Goal: Transaction & Acquisition: Obtain resource

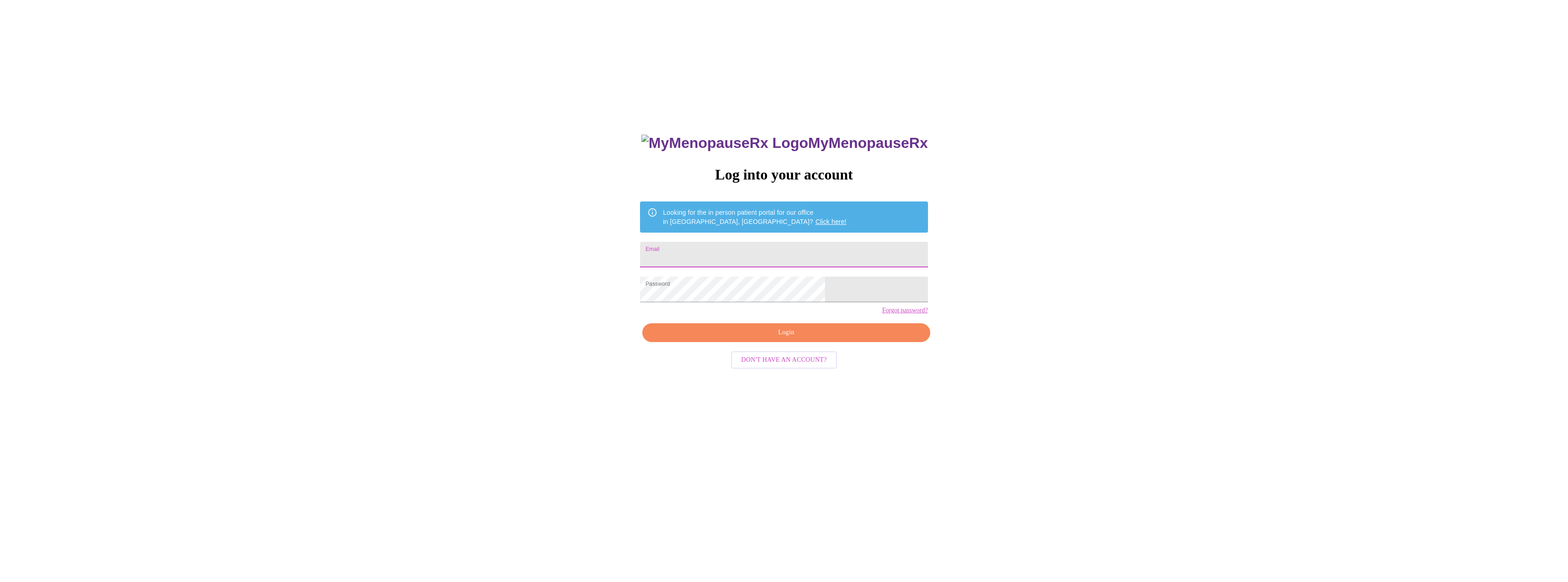
click at [781, 254] on input "Email" at bounding box center [784, 254] width 287 height 26
type input "cmannering@gmail.com"
click at [793, 338] on span "Login" at bounding box center [786, 333] width 267 height 12
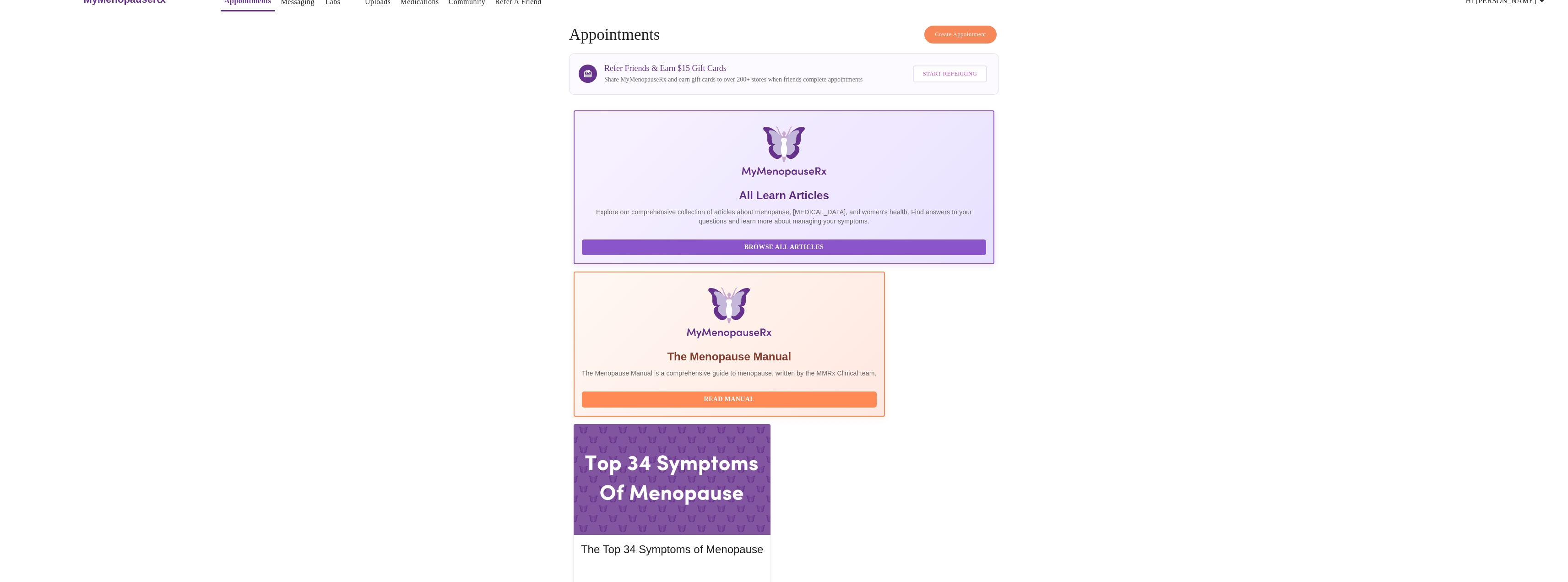
scroll to position [33, 0]
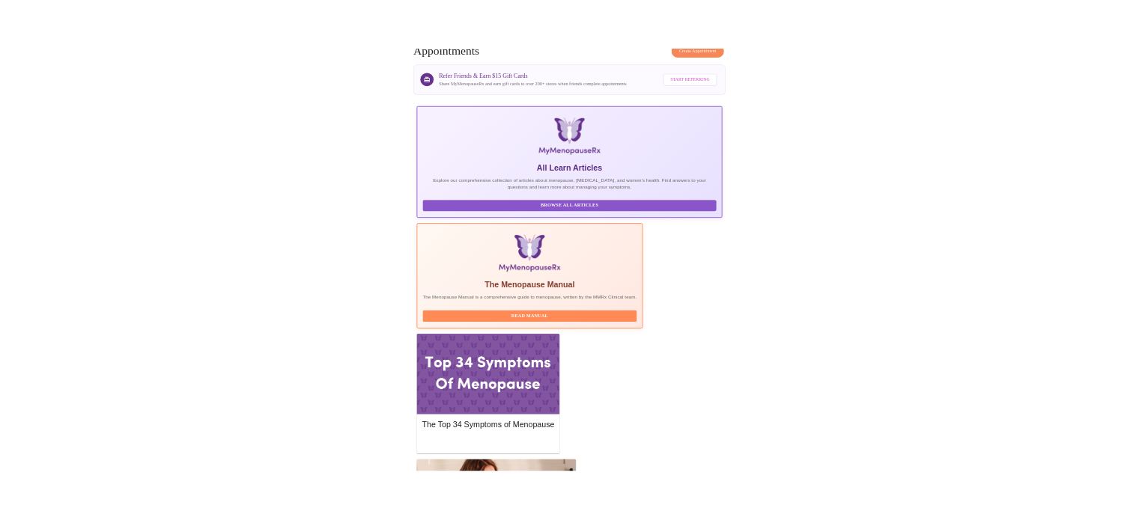
scroll to position [0, 0]
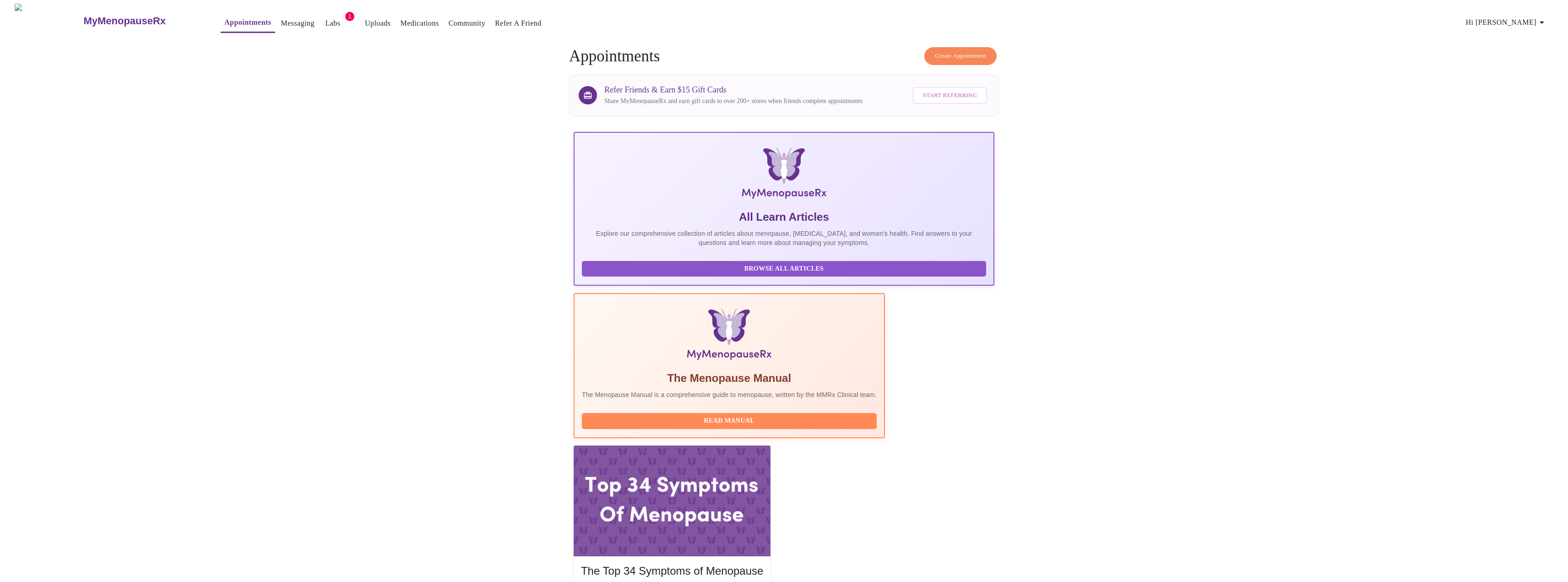
click at [325, 20] on link "Labs" at bounding box center [333, 23] width 15 height 13
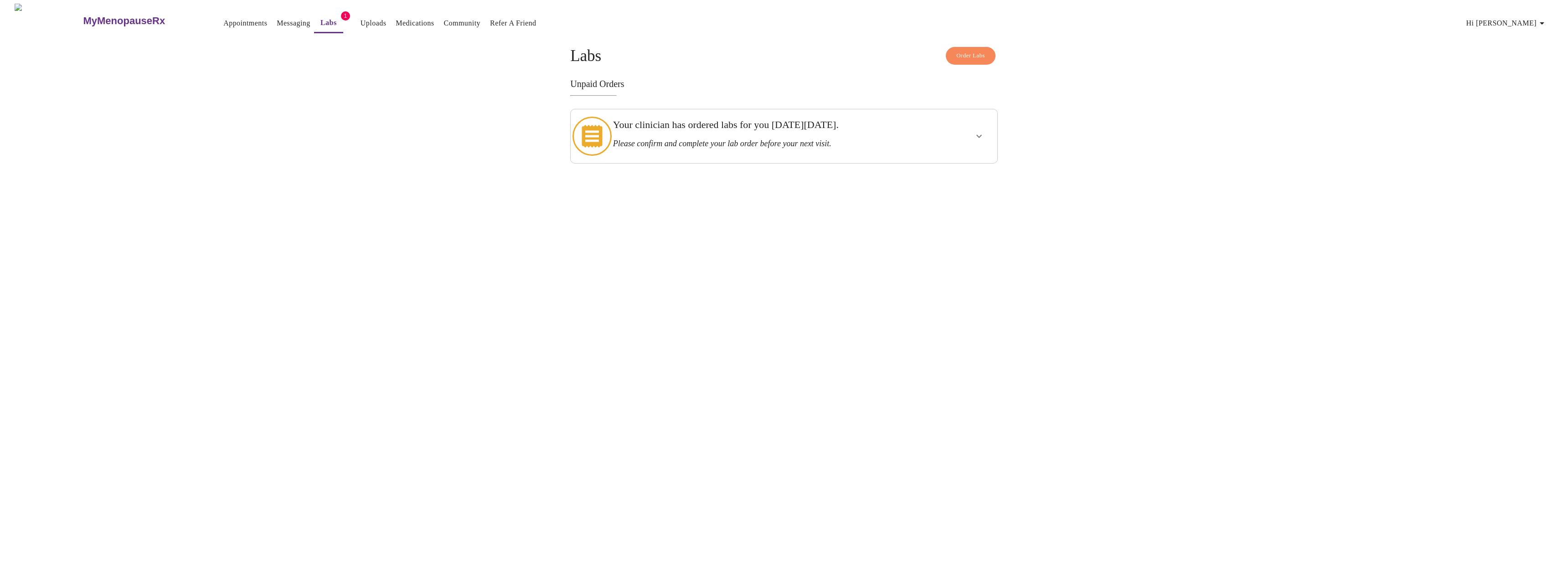
click at [701, 127] on h3 "Your clinician has ordered labs for you on Monday, September 22nd." at bounding box center [763, 124] width 300 height 12
click at [981, 137] on icon "show more" at bounding box center [979, 136] width 11 height 11
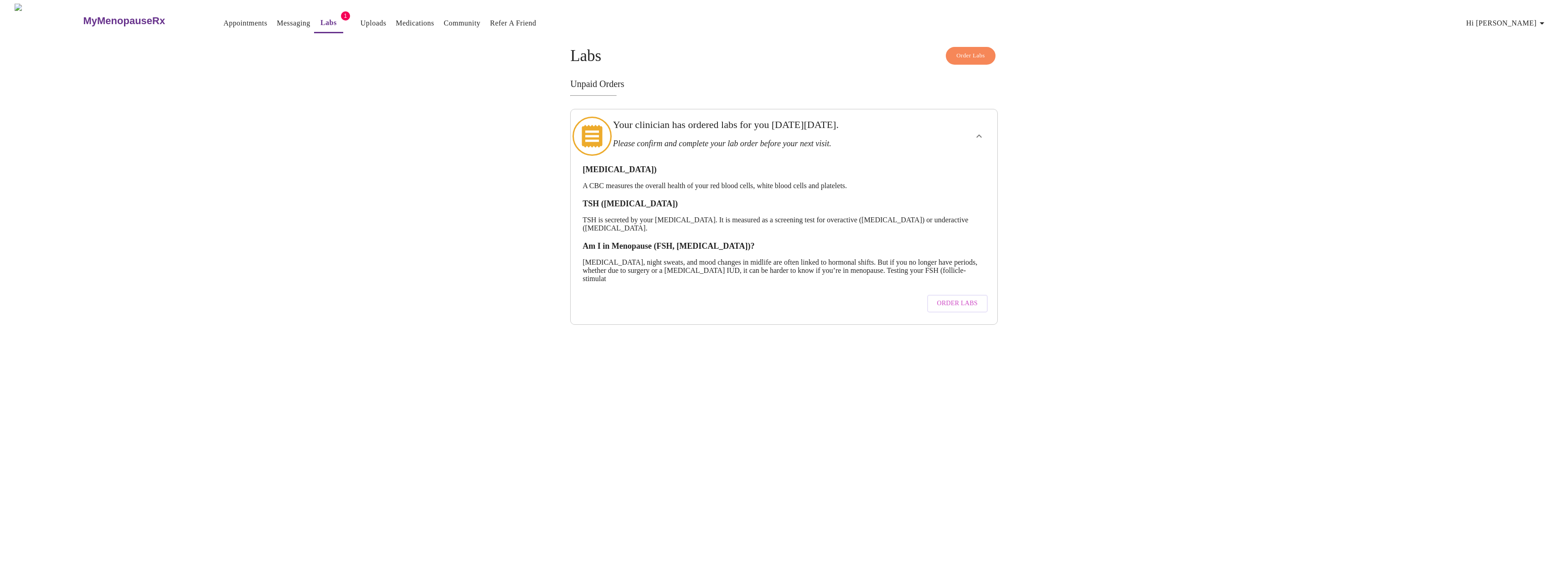
click at [956, 305] on span "Order Labs" at bounding box center [957, 303] width 41 height 12
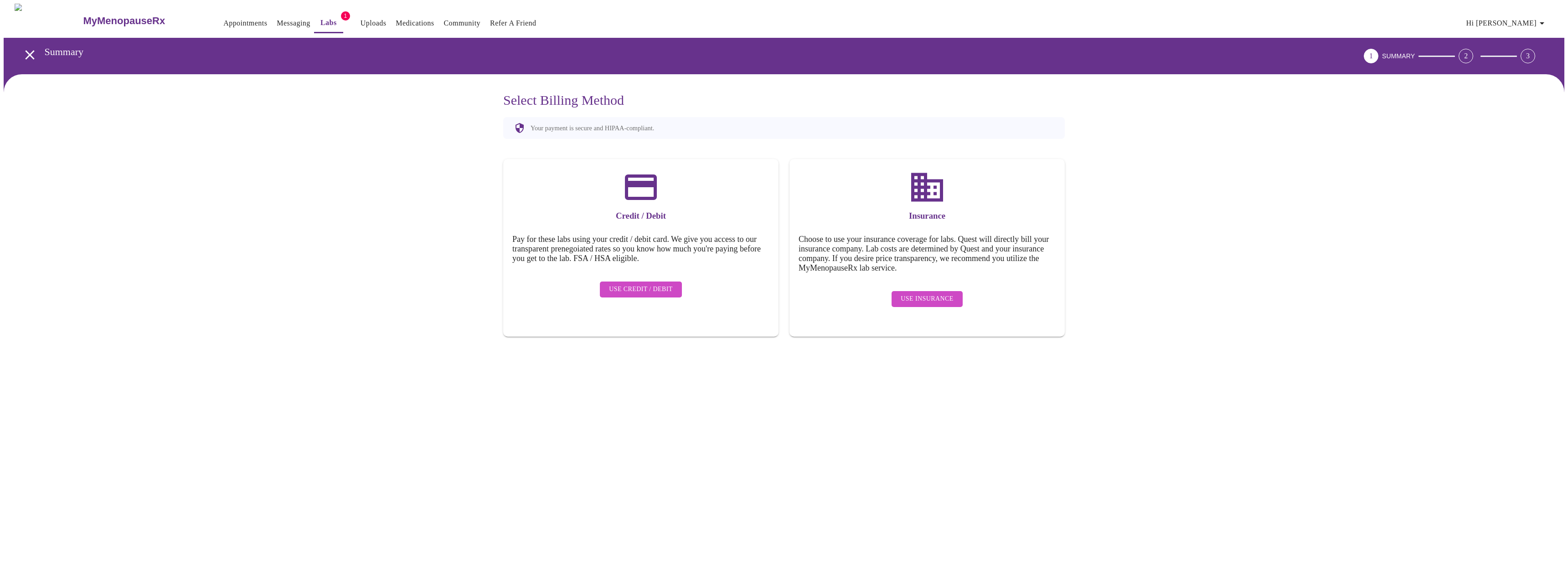
click at [923, 293] on span "Use Insurance" at bounding box center [927, 299] width 52 height 12
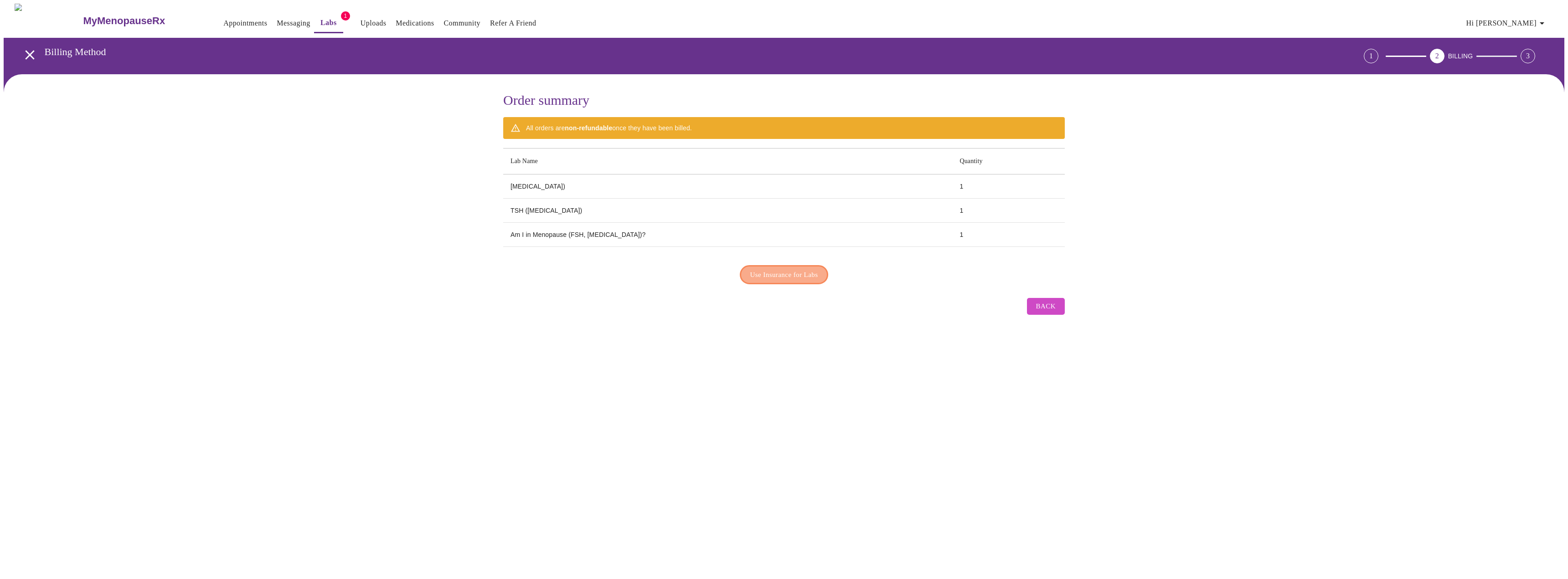
click at [799, 271] on span "Use Insurance for Labs" at bounding box center [785, 274] width 68 height 12
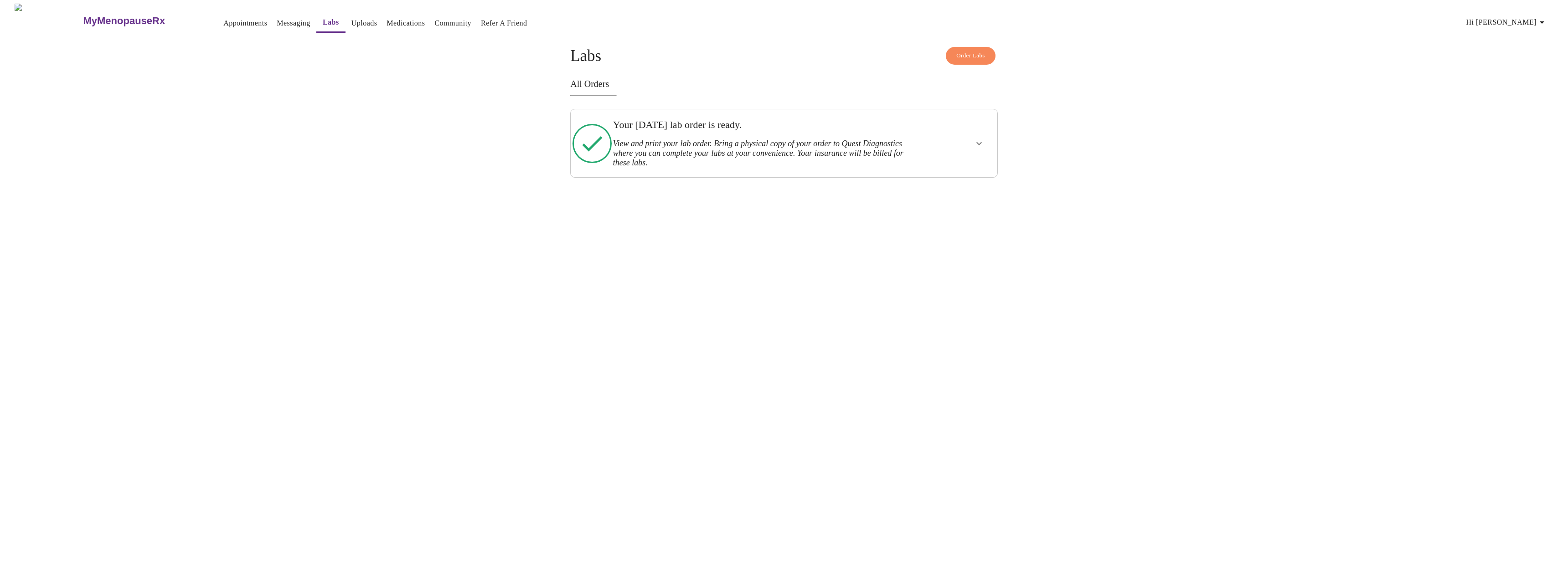
click at [979, 142] on icon "show more" at bounding box center [979, 144] width 11 height 11
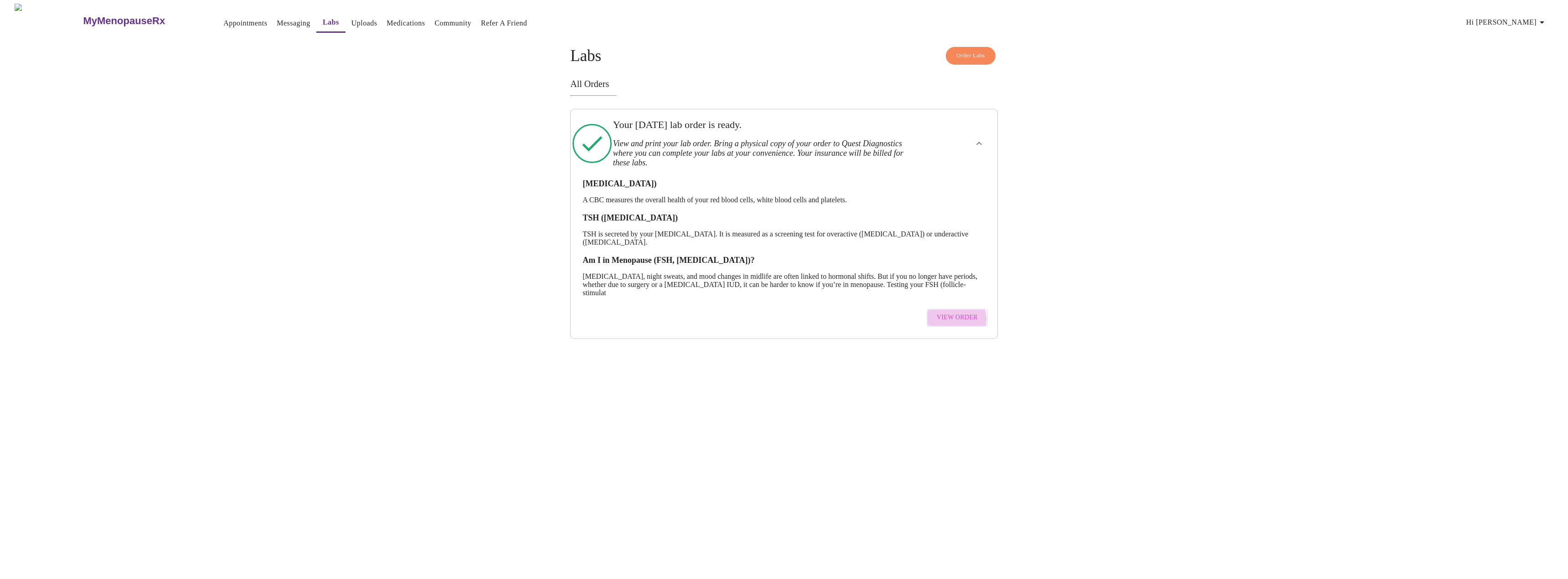
click at [956, 317] on span "View Order" at bounding box center [957, 317] width 41 height 12
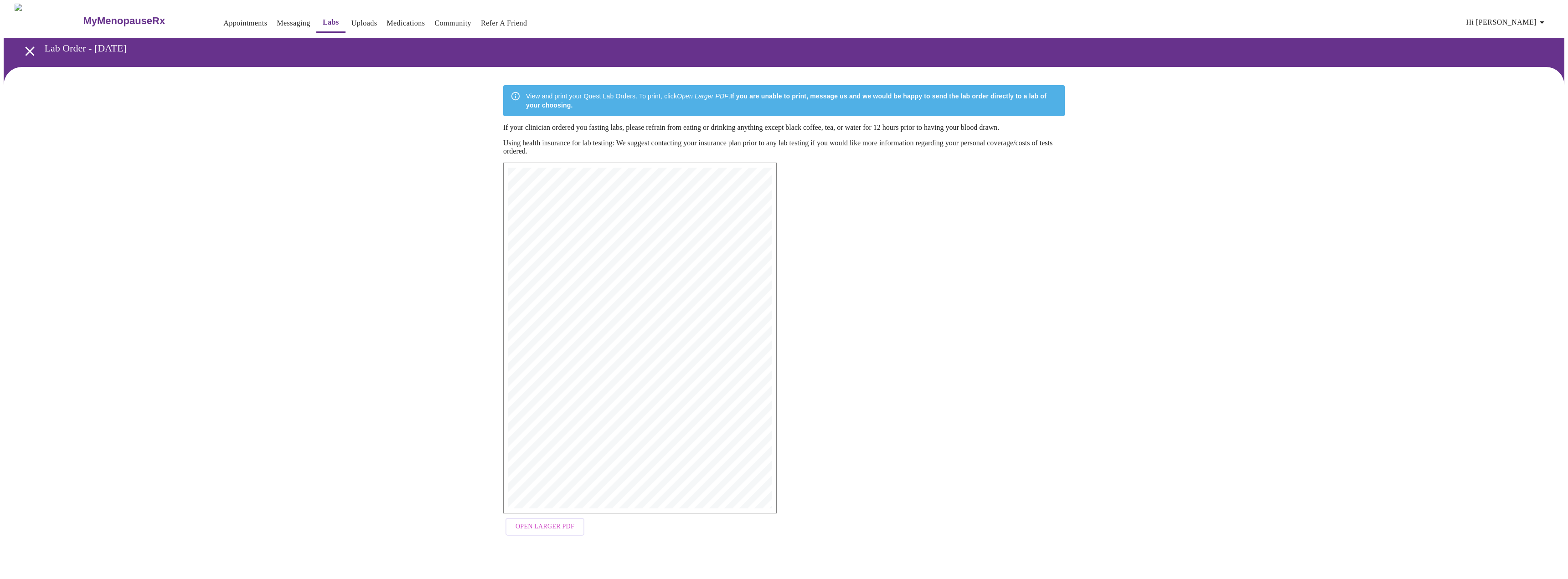
click at [556, 530] on span "Open Larger PDF" at bounding box center [545, 527] width 59 height 12
